Goal: Task Accomplishment & Management: Manage account settings

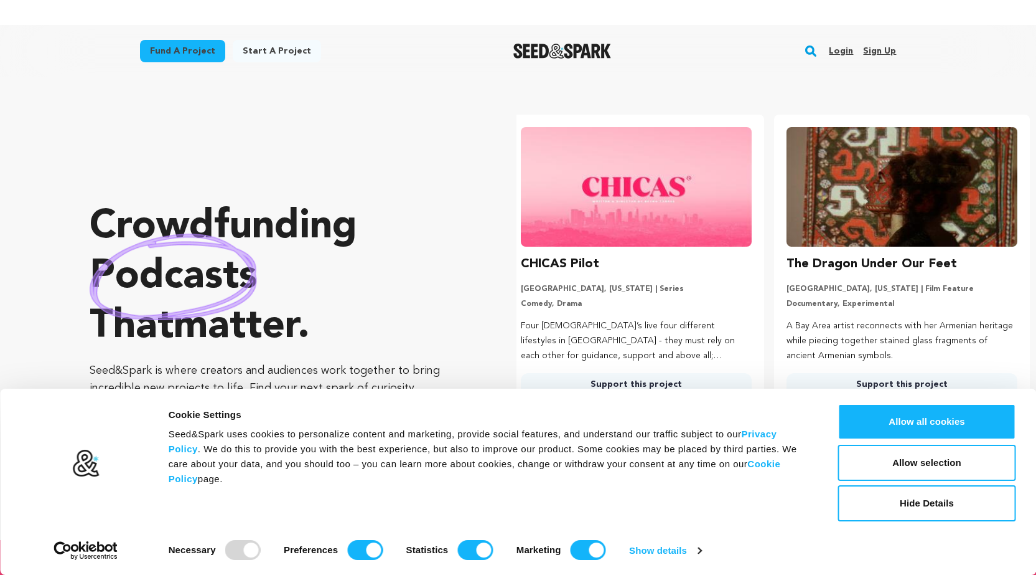
scroll to position [0, 276]
click at [888, 48] on link "Sign up" at bounding box center [879, 51] width 33 height 20
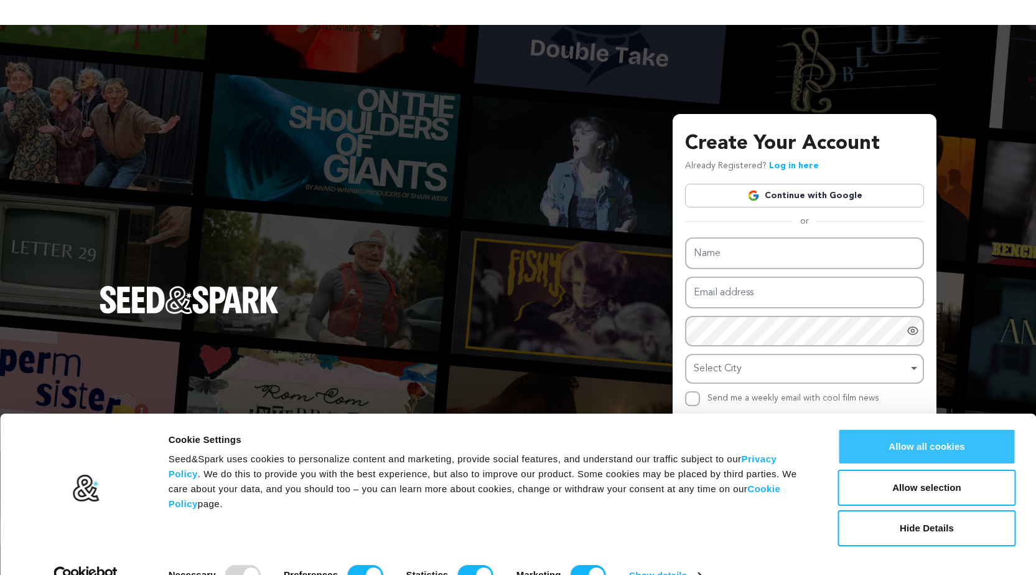
click at [898, 448] on button "Allow all cookies" at bounding box center [927, 446] width 178 height 36
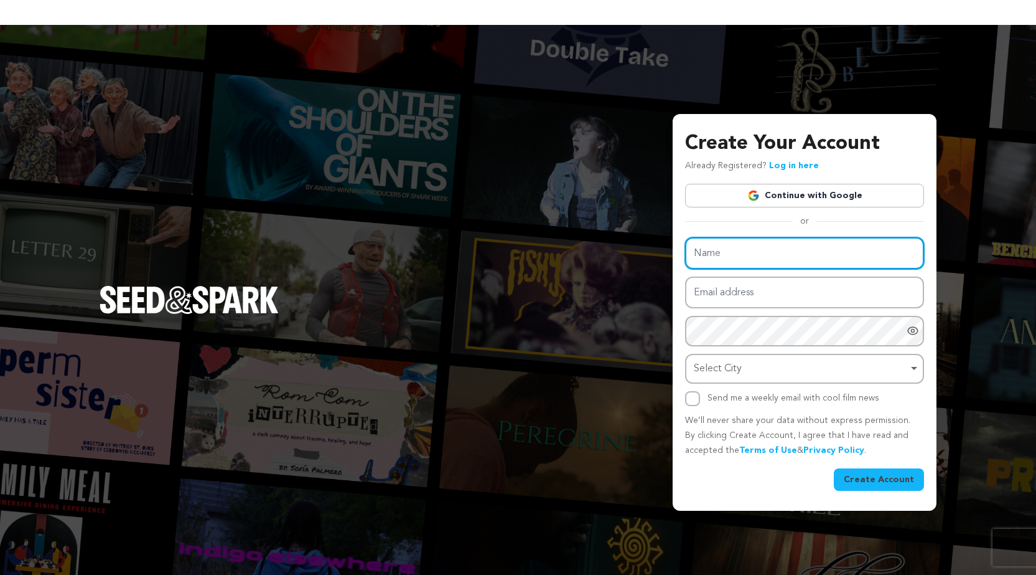
click at [751, 250] on input "Name" at bounding box center [804, 253] width 239 height 32
type input "Aarone Manuel"
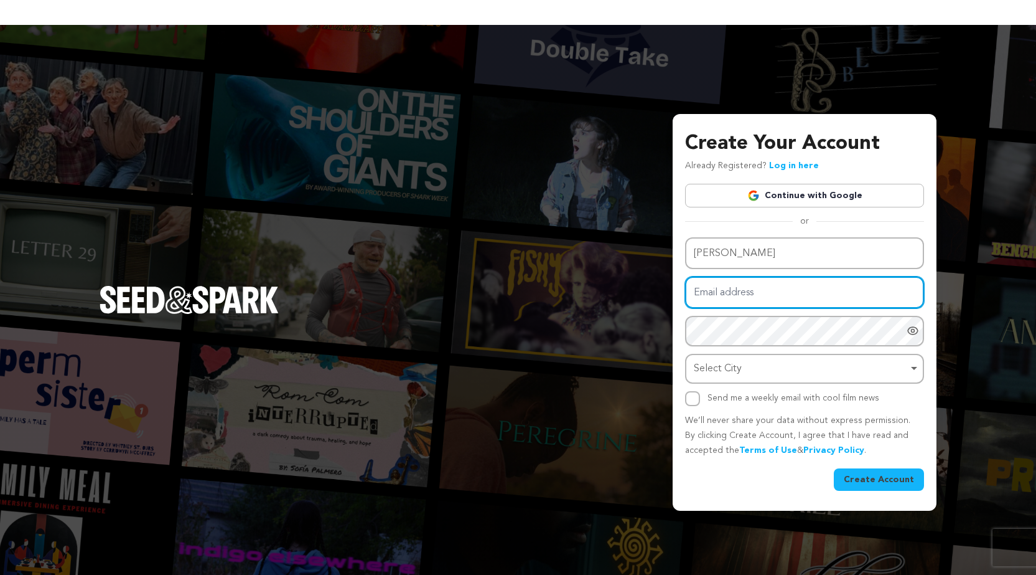
click at [786, 301] on input "Email address" at bounding box center [804, 292] width 239 height 32
type input "[EMAIL_ADDRESS][DOMAIN_NAME]"
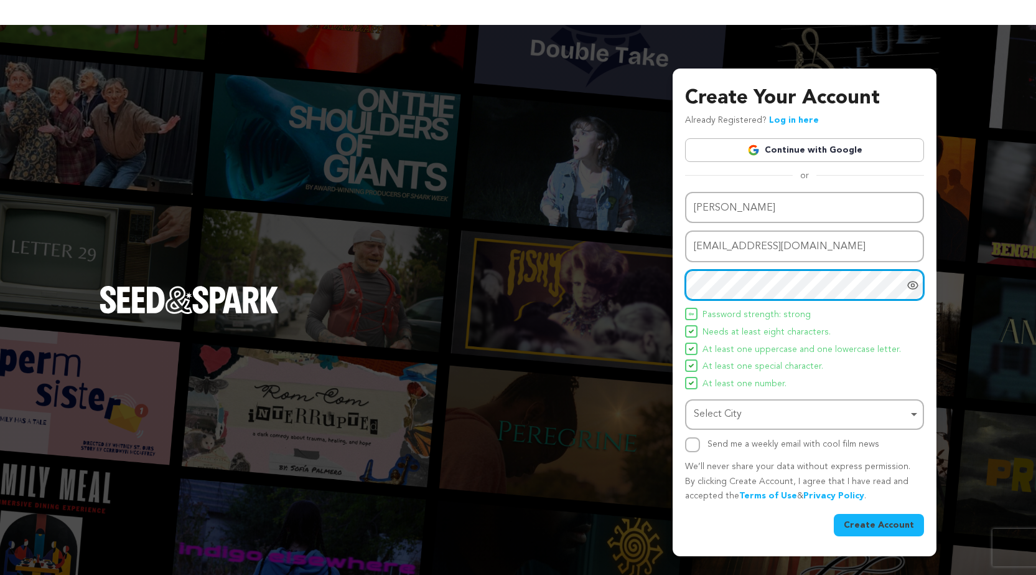
click at [776, 413] on div "Select City Remove item" at bounding box center [801, 414] width 214 height 18
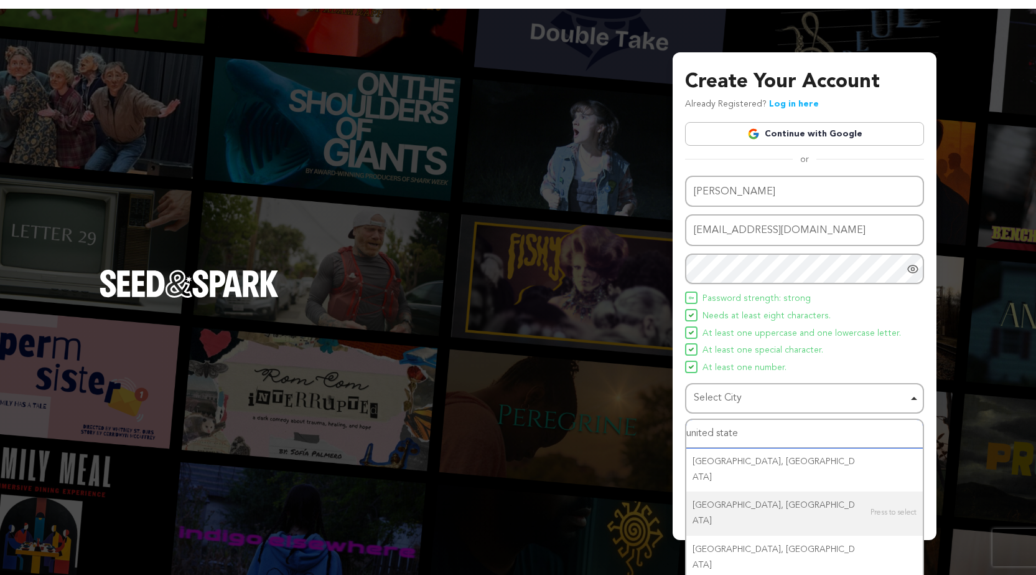
scroll to position [25, 0]
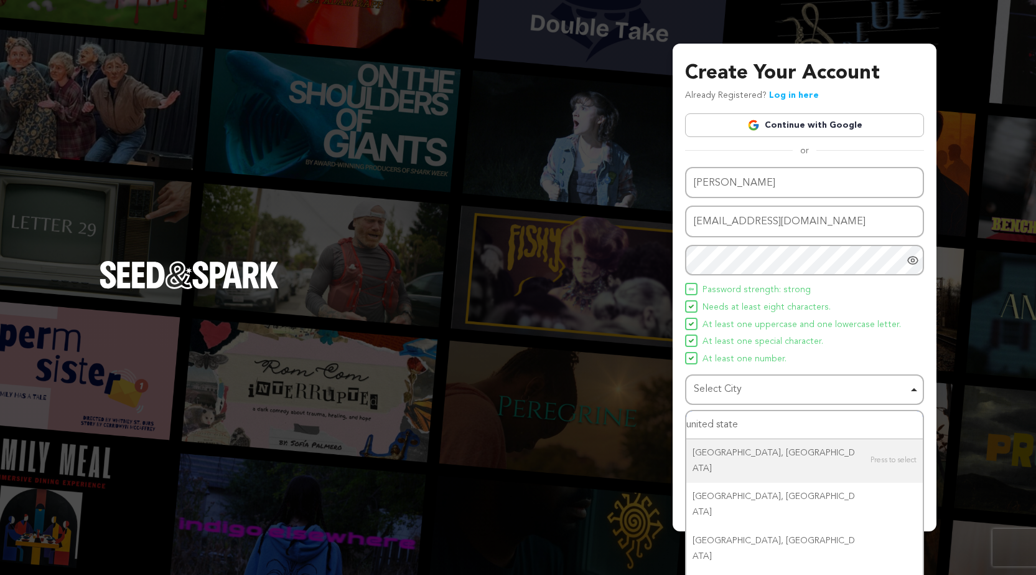
click at [773, 419] on input "united state" at bounding box center [805, 425] width 237 height 28
type input "u"
type input "amer"
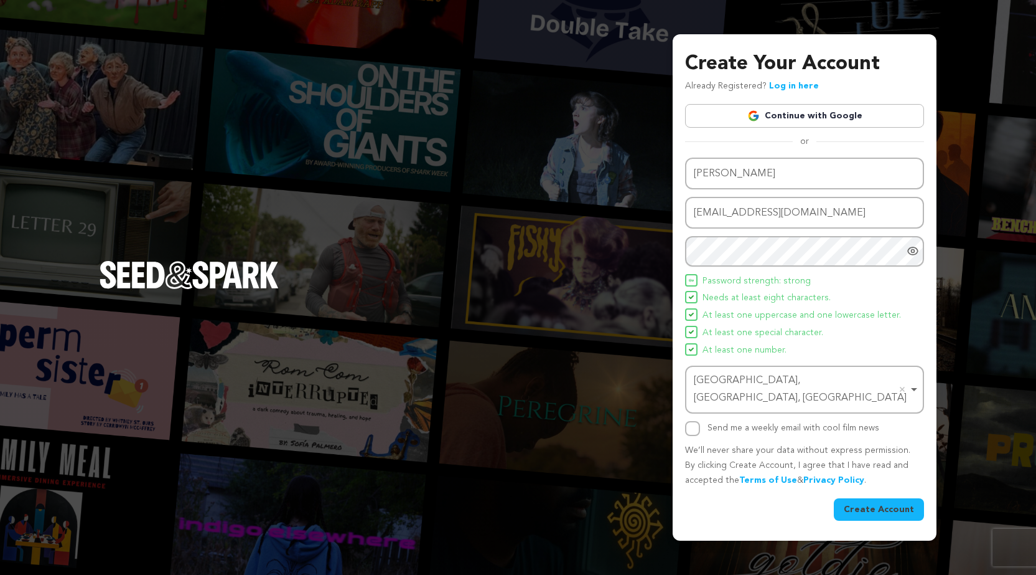
click at [914, 257] on icon "Show password as plain text. Warning: this will display your password on the sc…" at bounding box center [913, 251] width 12 height 12
click at [873, 503] on button "Create Account" at bounding box center [879, 509] width 90 height 22
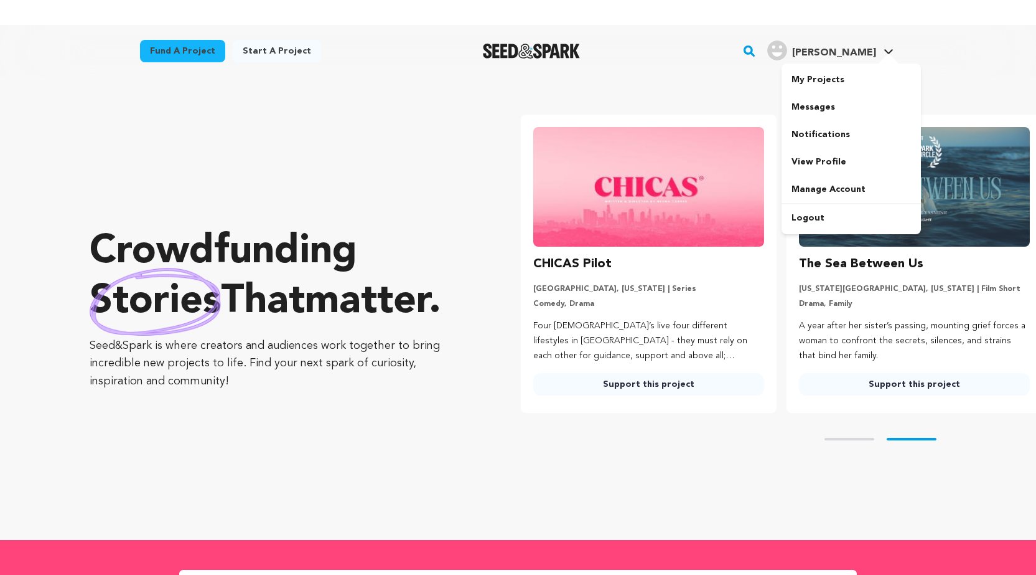
scroll to position [0, 276]
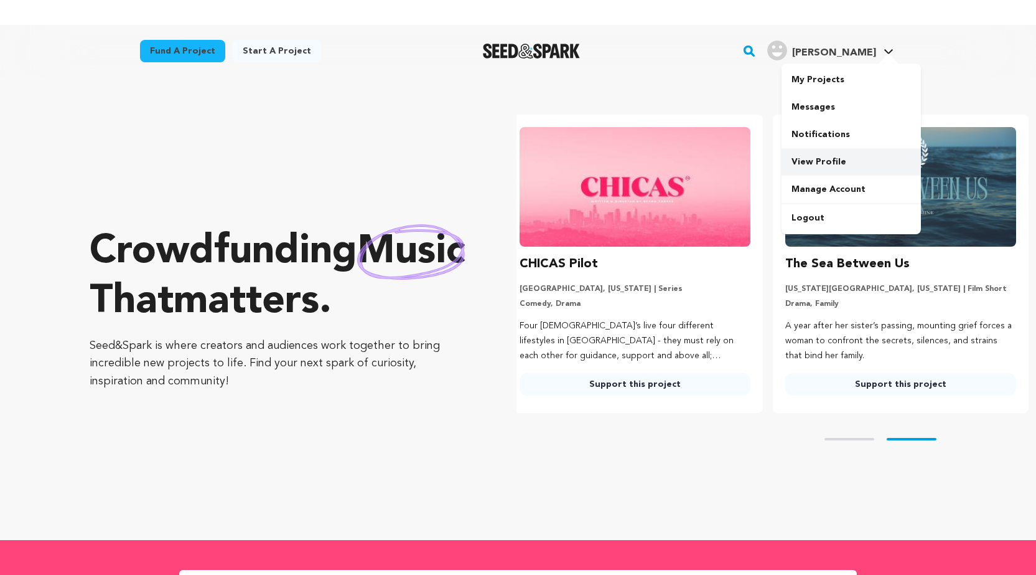
click at [831, 161] on link "View Profile" at bounding box center [851, 161] width 139 height 27
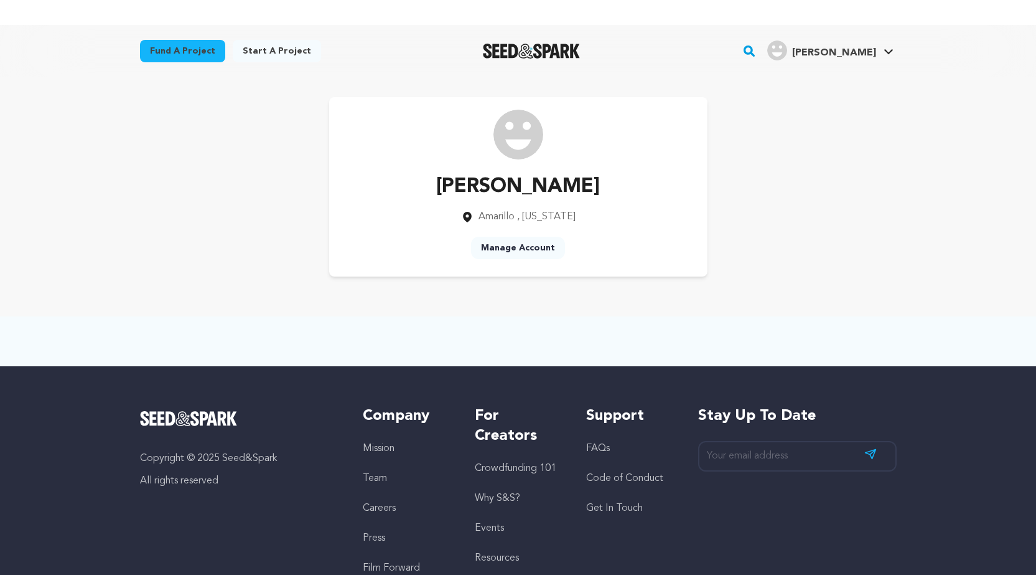
click at [520, 242] on link "Manage Account" at bounding box center [518, 248] width 94 height 22
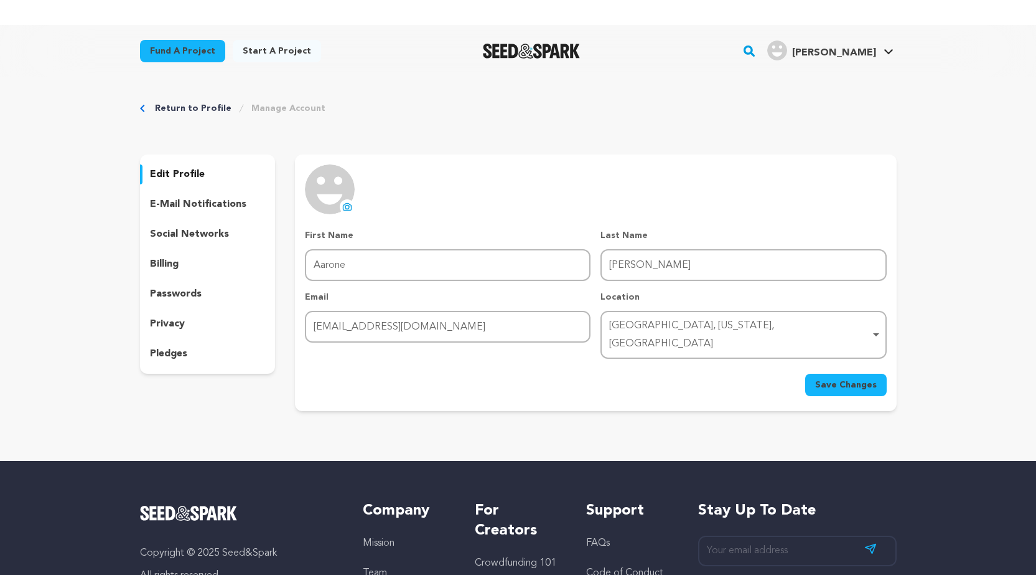
click at [186, 169] on p "edit profile" at bounding box center [177, 174] width 55 height 15
click at [348, 204] on icon at bounding box center [347, 207] width 10 height 10
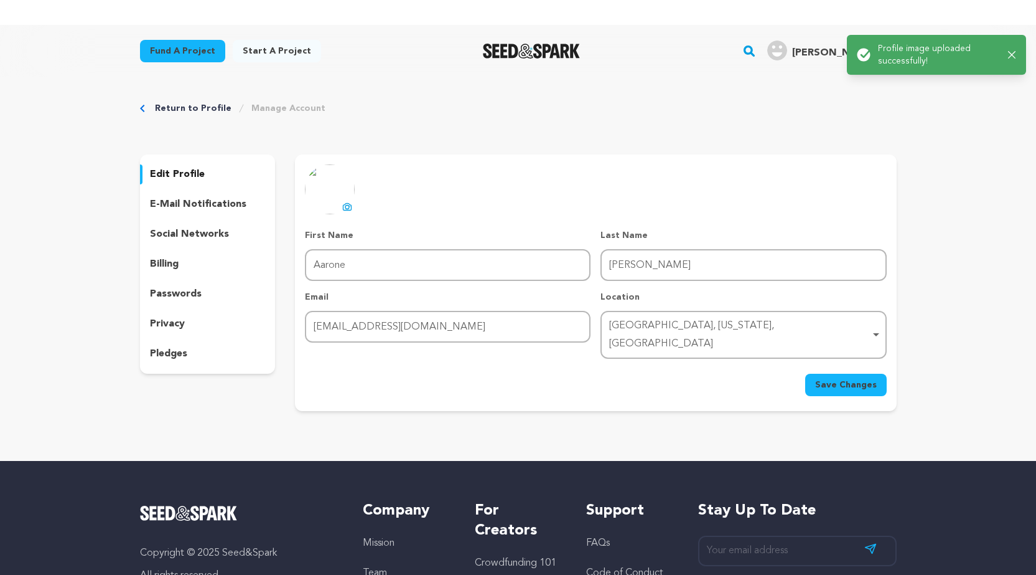
click at [189, 172] on p "edit profile" at bounding box center [177, 174] width 55 height 15
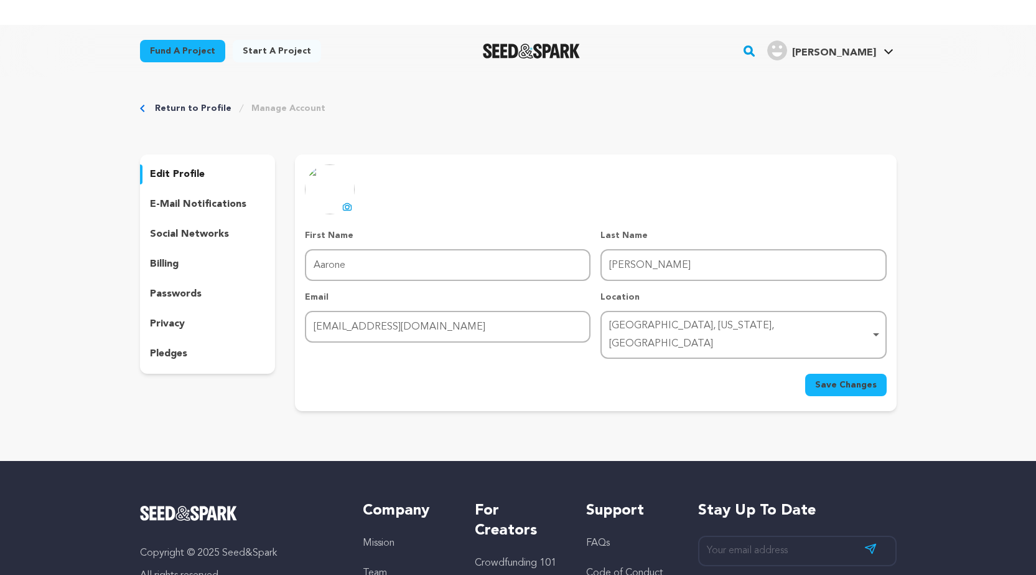
click at [189, 172] on p "edit profile" at bounding box center [177, 174] width 55 height 15
click at [842, 378] on span "Save Changes" at bounding box center [846, 384] width 62 height 12
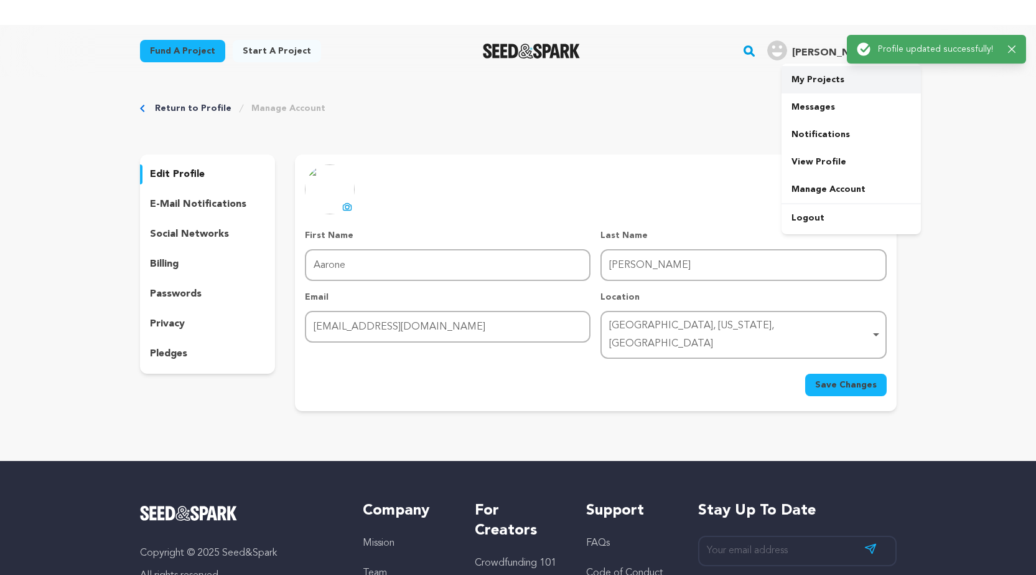
click at [818, 80] on link "My Projects" at bounding box center [851, 79] width 139 height 27
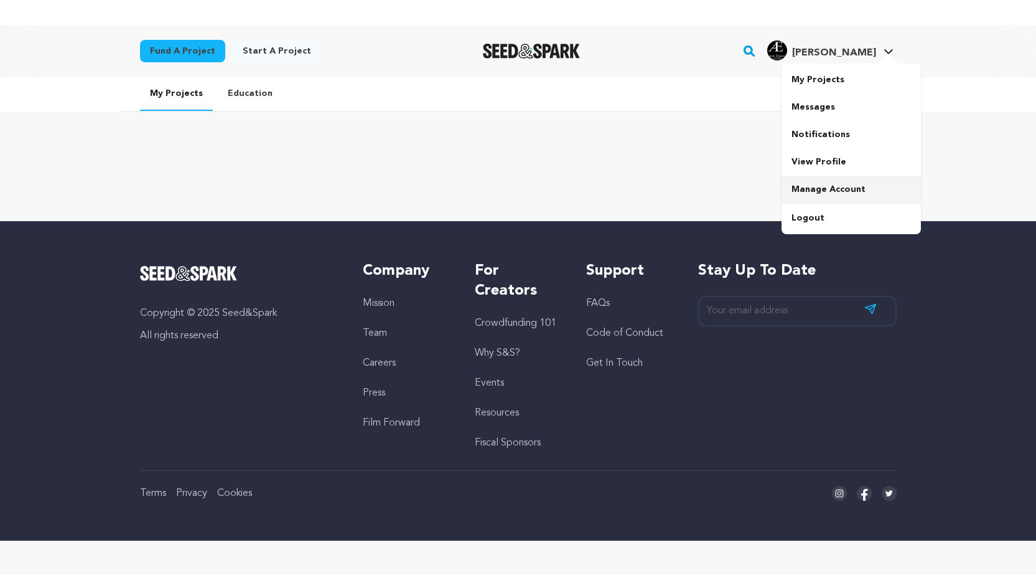
click at [834, 188] on link "Manage Account" at bounding box center [851, 189] width 139 height 27
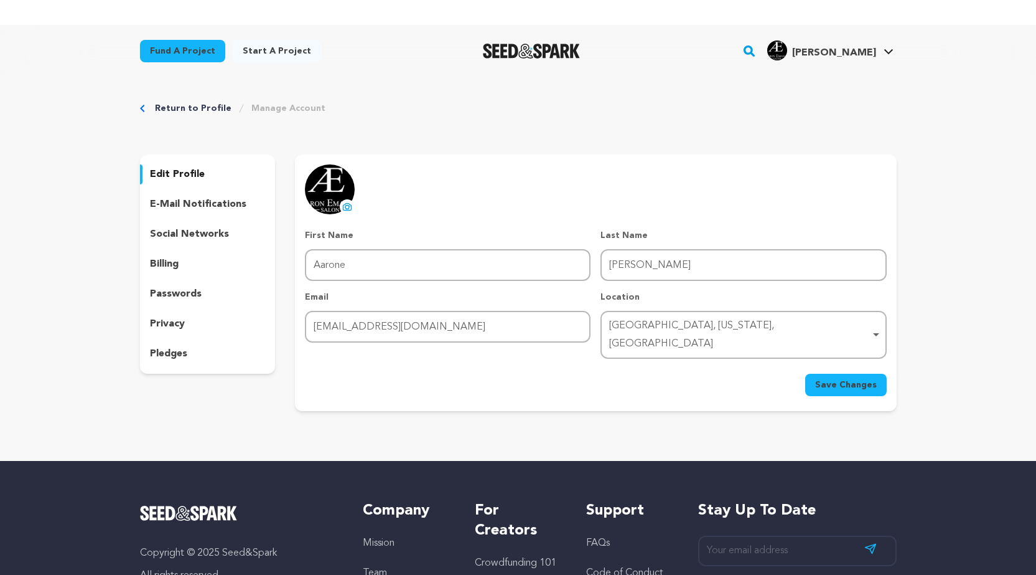
click at [177, 167] on p "edit profile" at bounding box center [177, 174] width 55 height 15
click at [817, 159] on link "View Profile" at bounding box center [851, 161] width 139 height 27
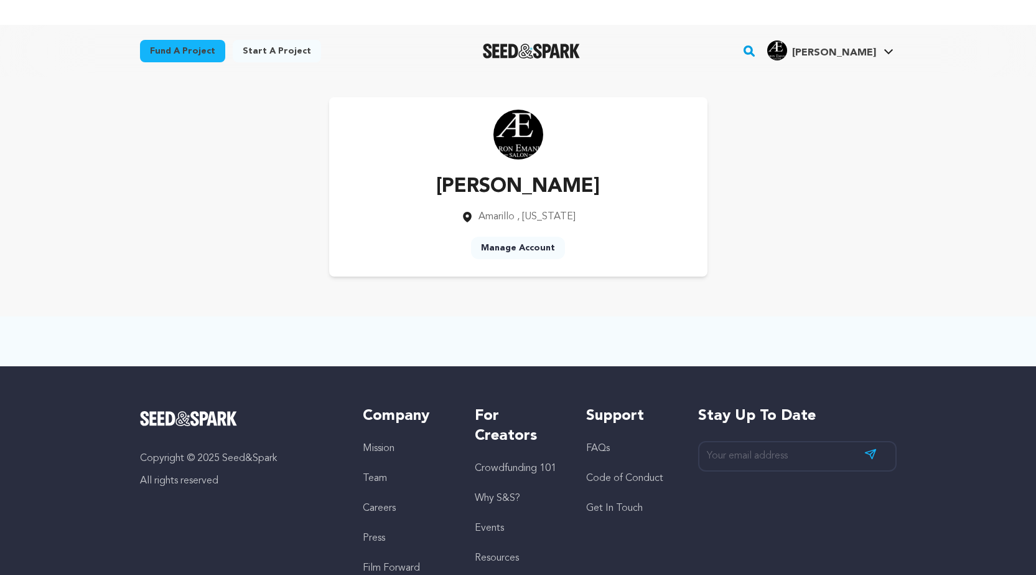
click at [505, 246] on link "Manage Account" at bounding box center [518, 248] width 94 height 22
